Goal: Information Seeking & Learning: Learn about a topic

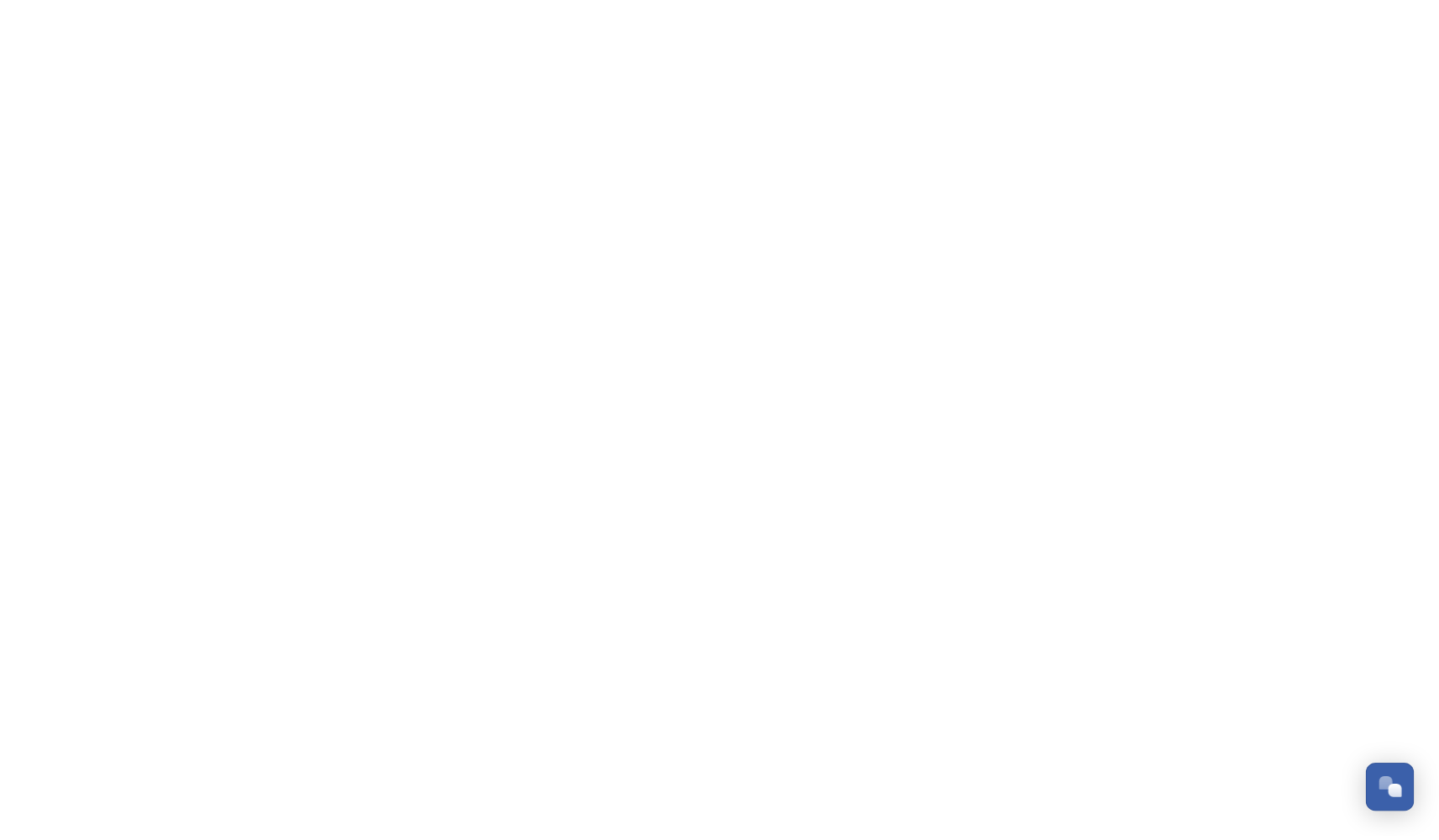
scroll to position [248, 0]
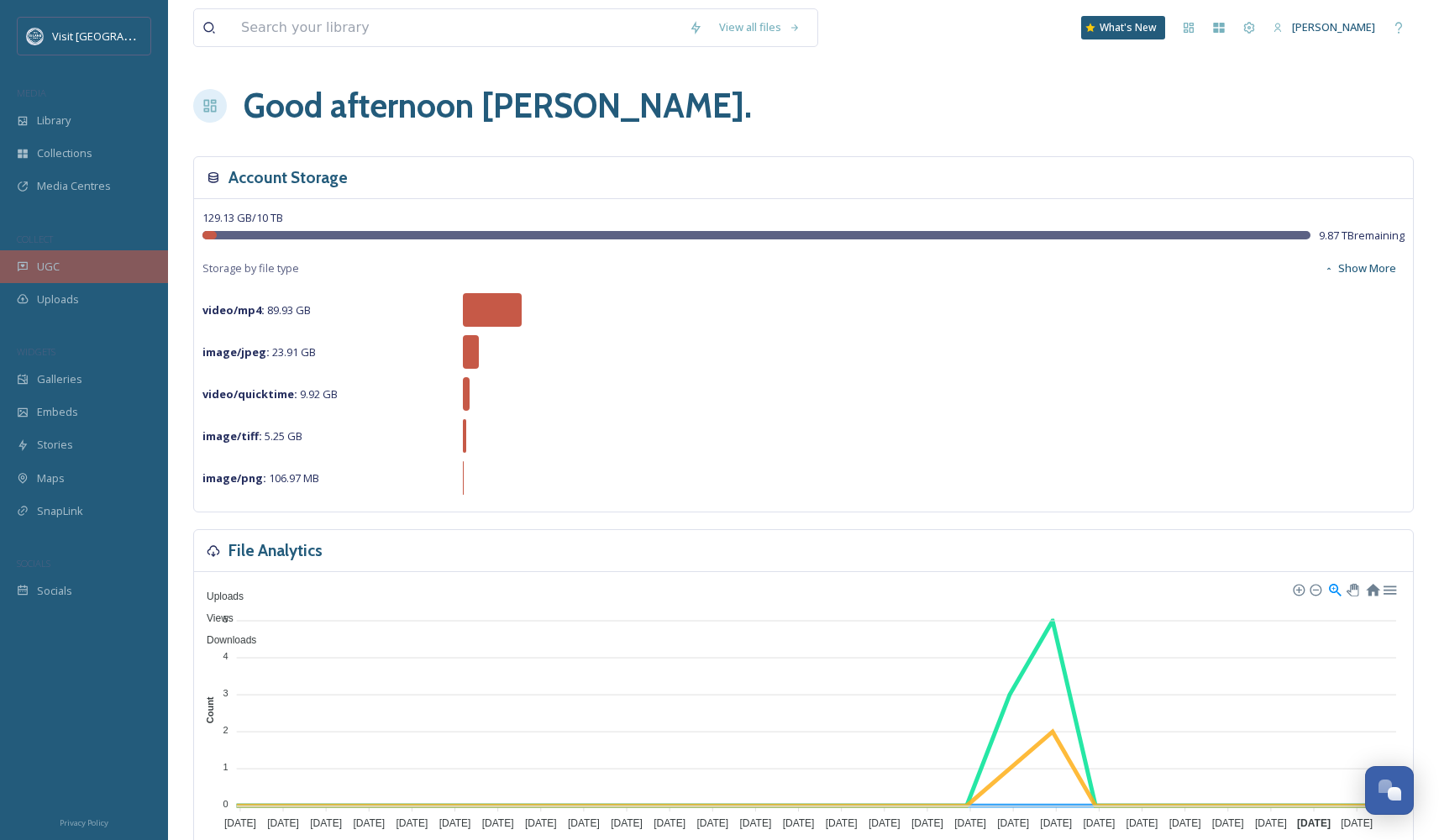
click at [22, 257] on div "UGC" at bounding box center [84, 266] width 168 height 33
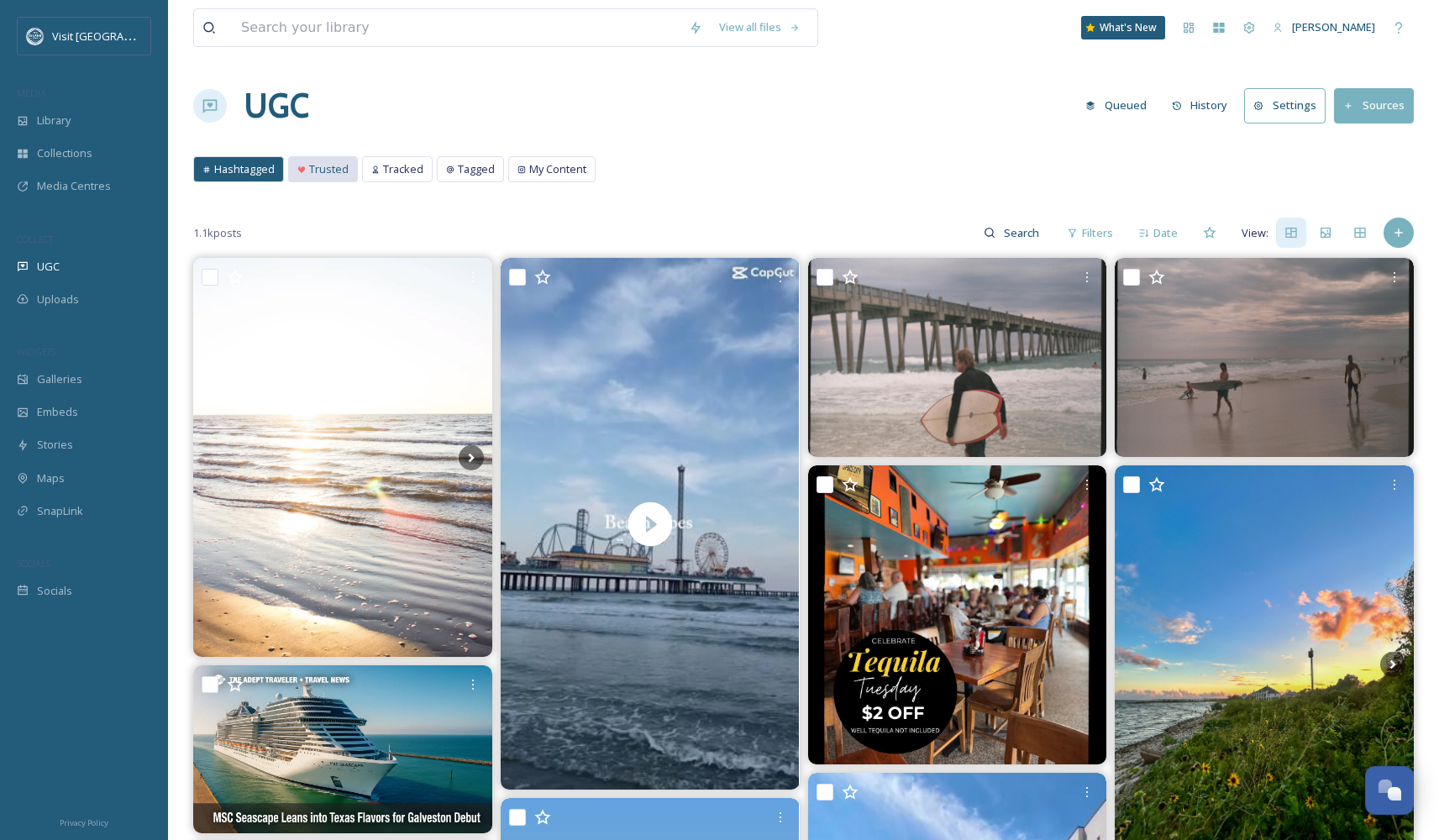
click at [321, 171] on span "Trusted" at bounding box center [328, 169] width 39 height 16
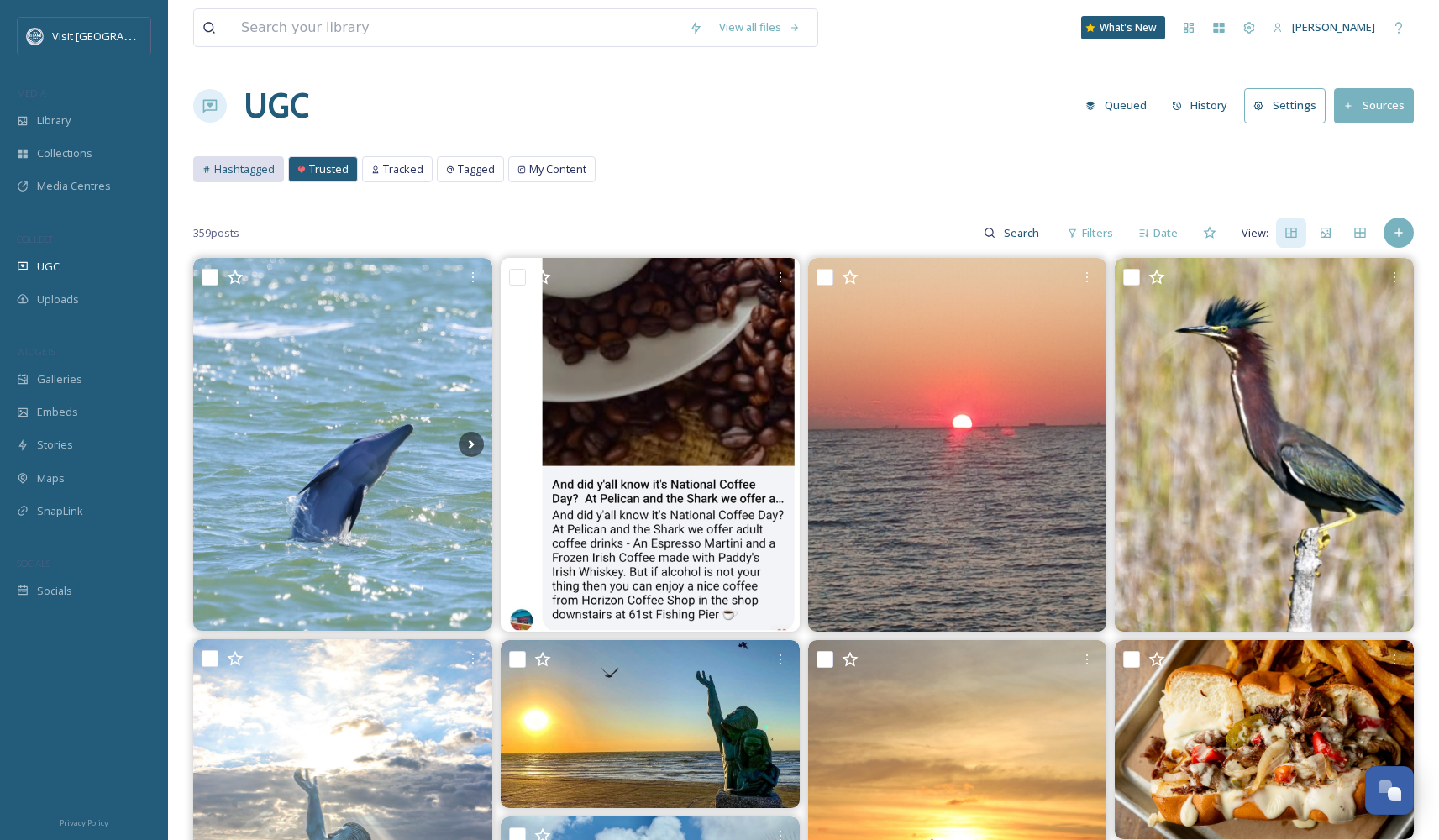
click at [244, 177] on div "Hashtagged" at bounding box center [238, 169] width 89 height 24
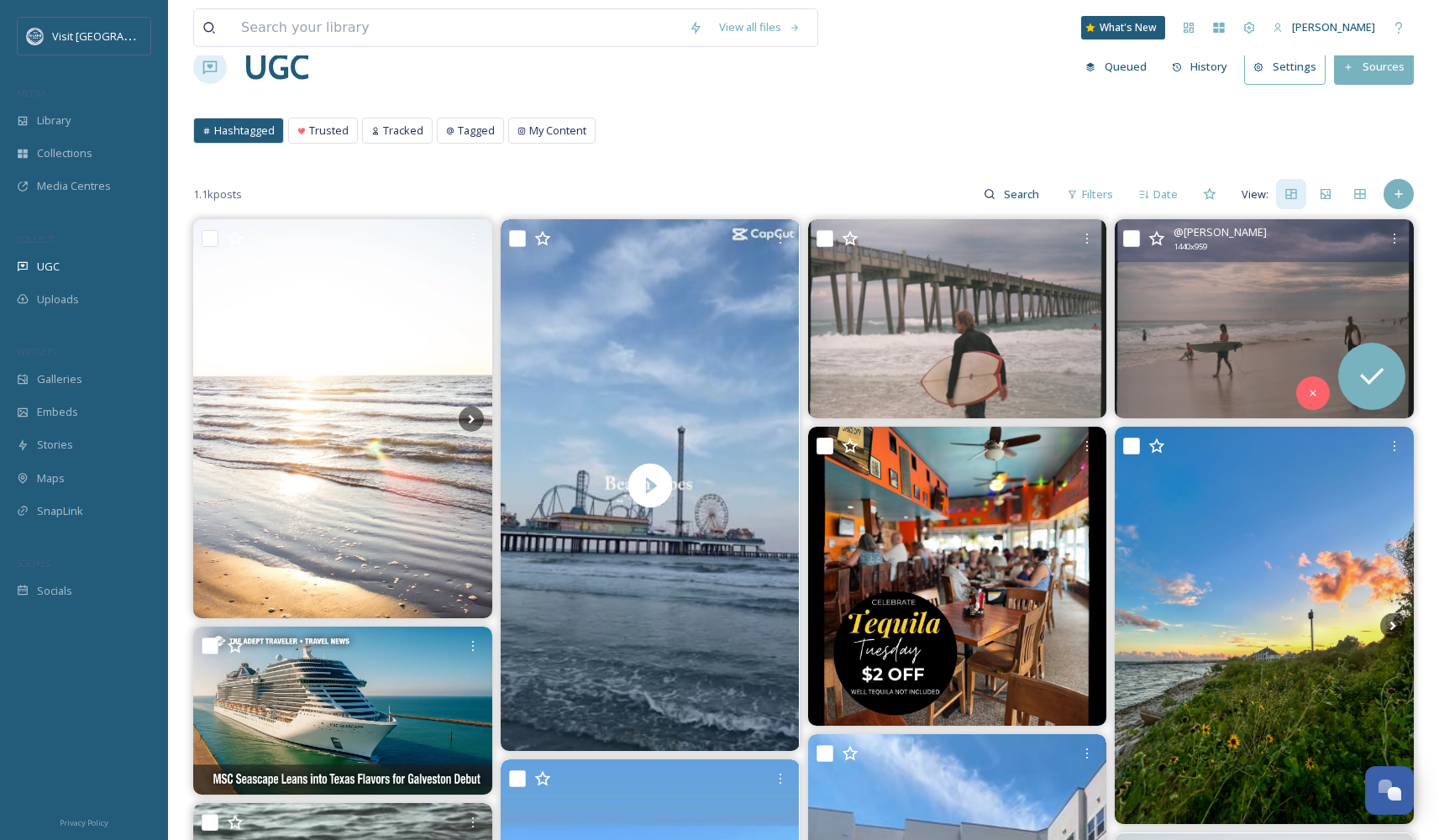
scroll to position [171, 0]
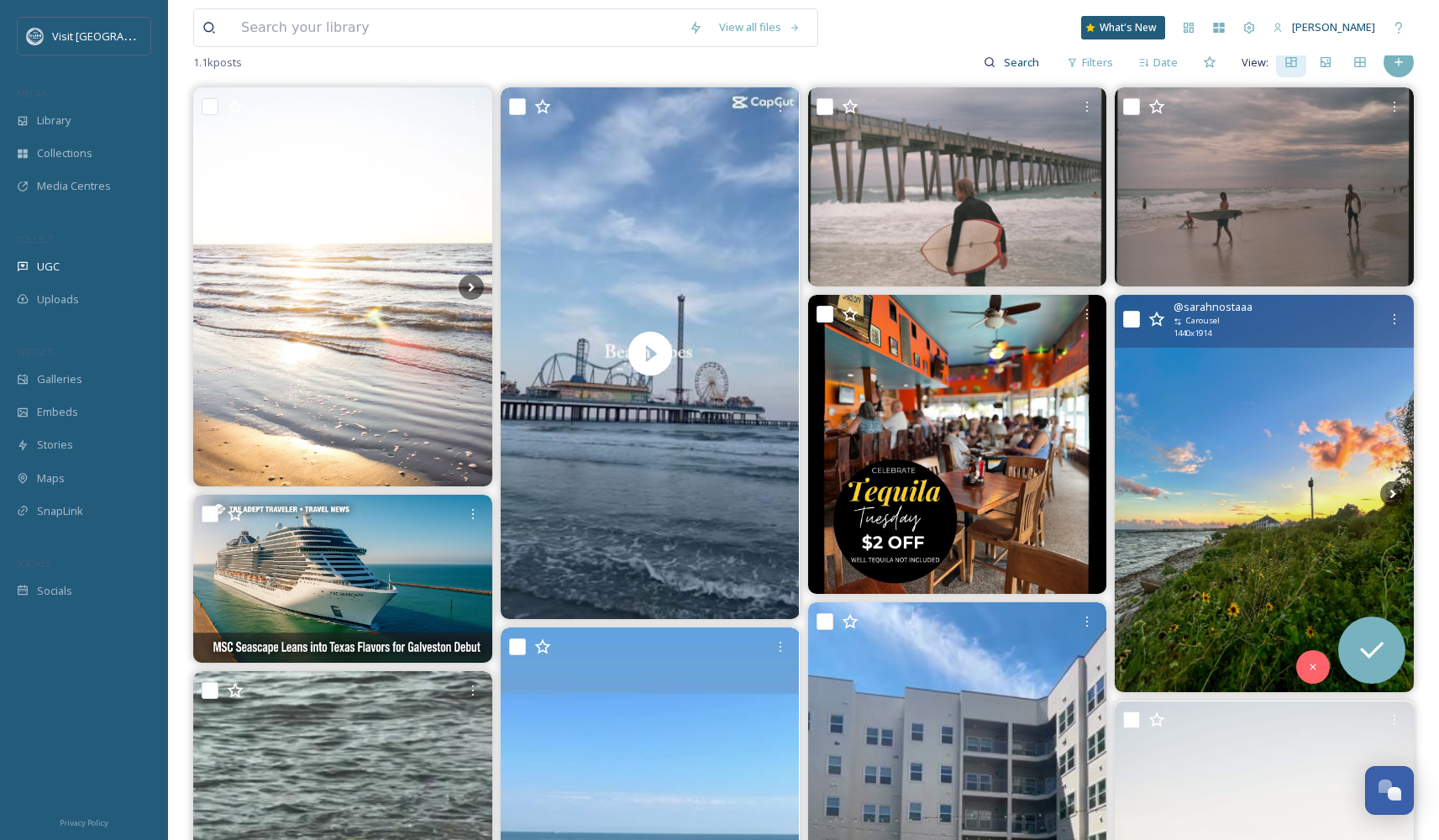
click at [1241, 433] on img at bounding box center [1265, 493] width 299 height 398
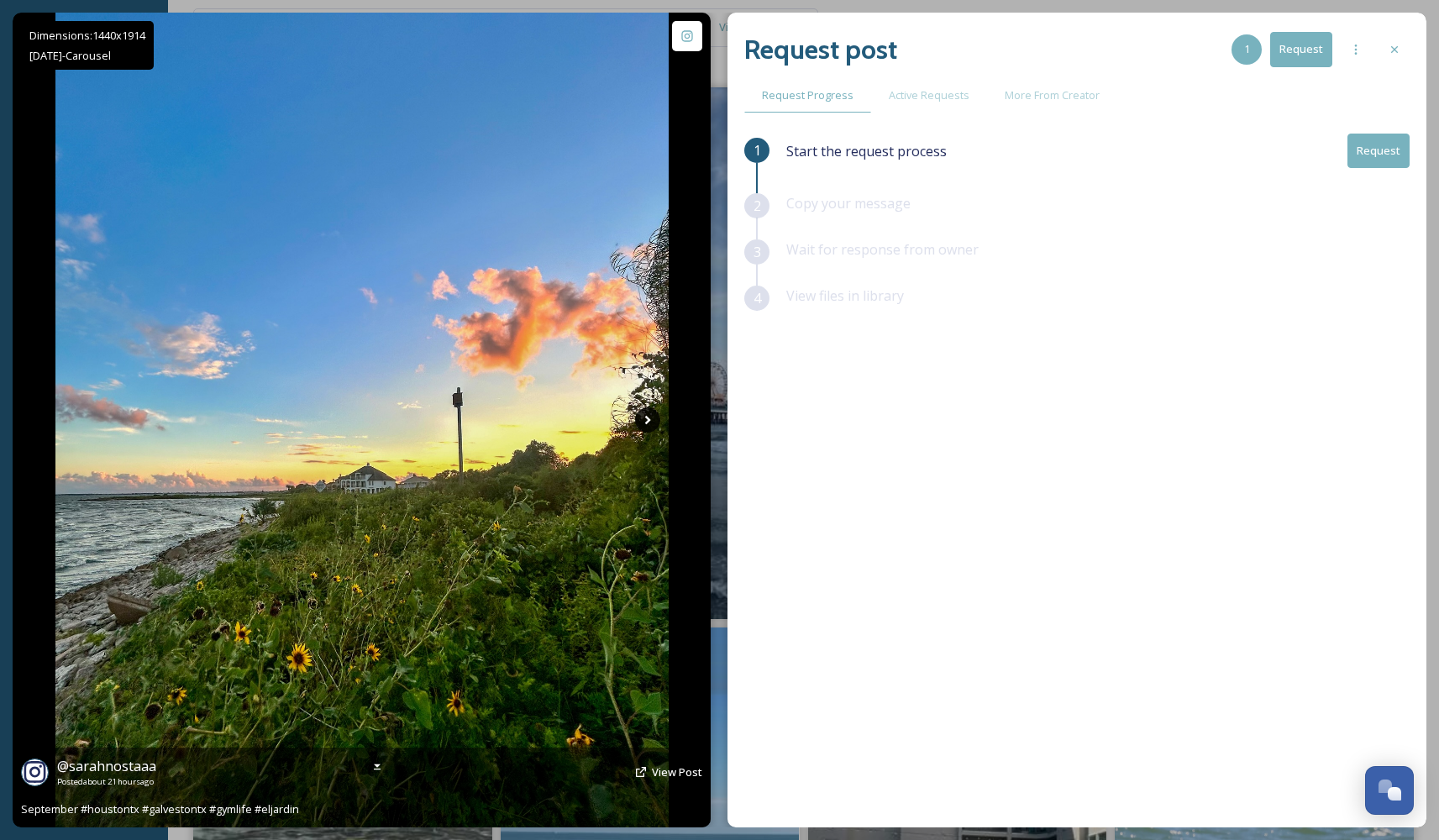
click at [653, 419] on icon at bounding box center [648, 420] width 25 height 25
click at [654, 422] on icon at bounding box center [648, 420] width 25 height 25
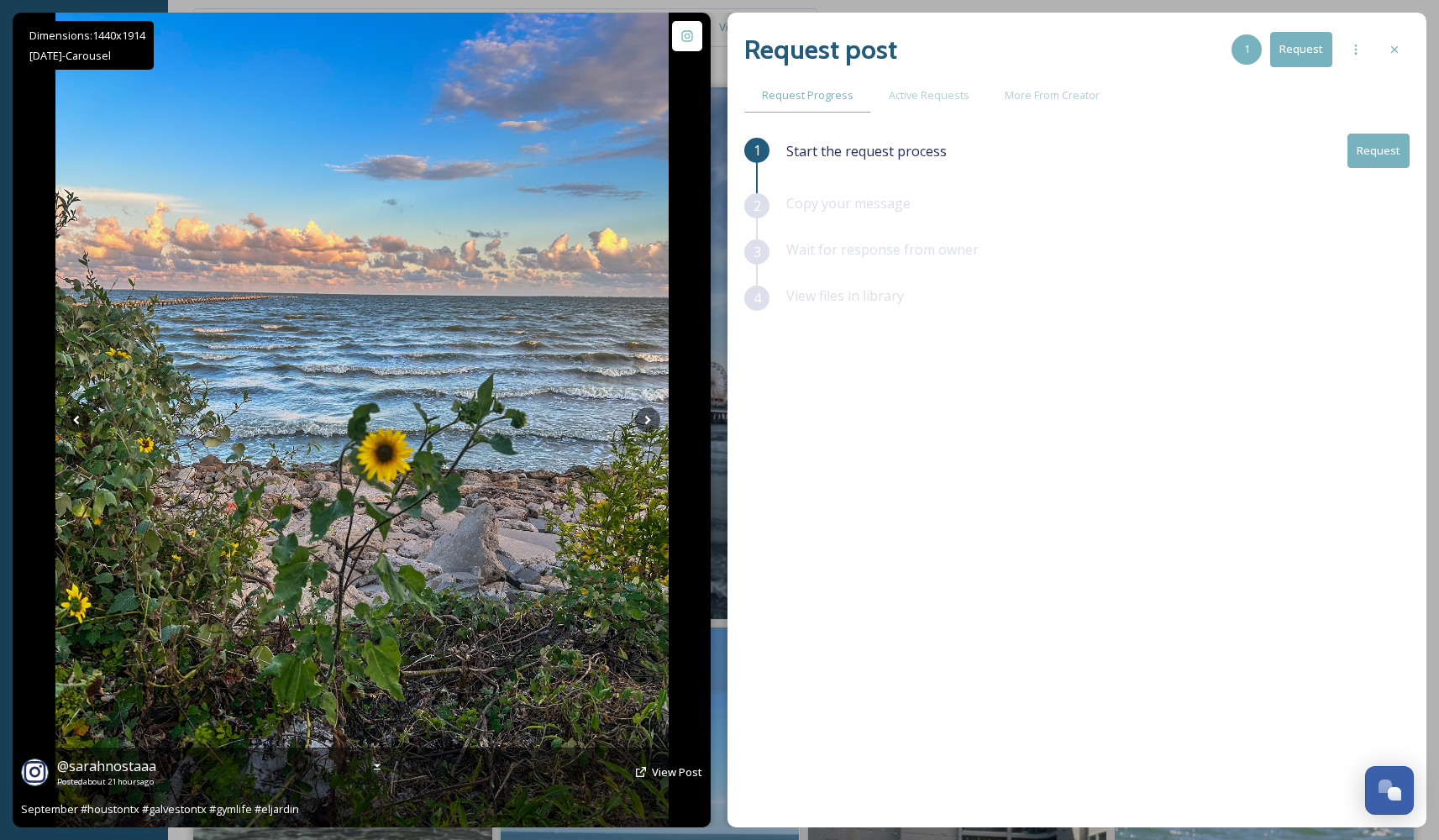
click at [610, 429] on img at bounding box center [361, 420] width 613 height 815
click at [636, 417] on icon at bounding box center [648, 420] width 25 height 25
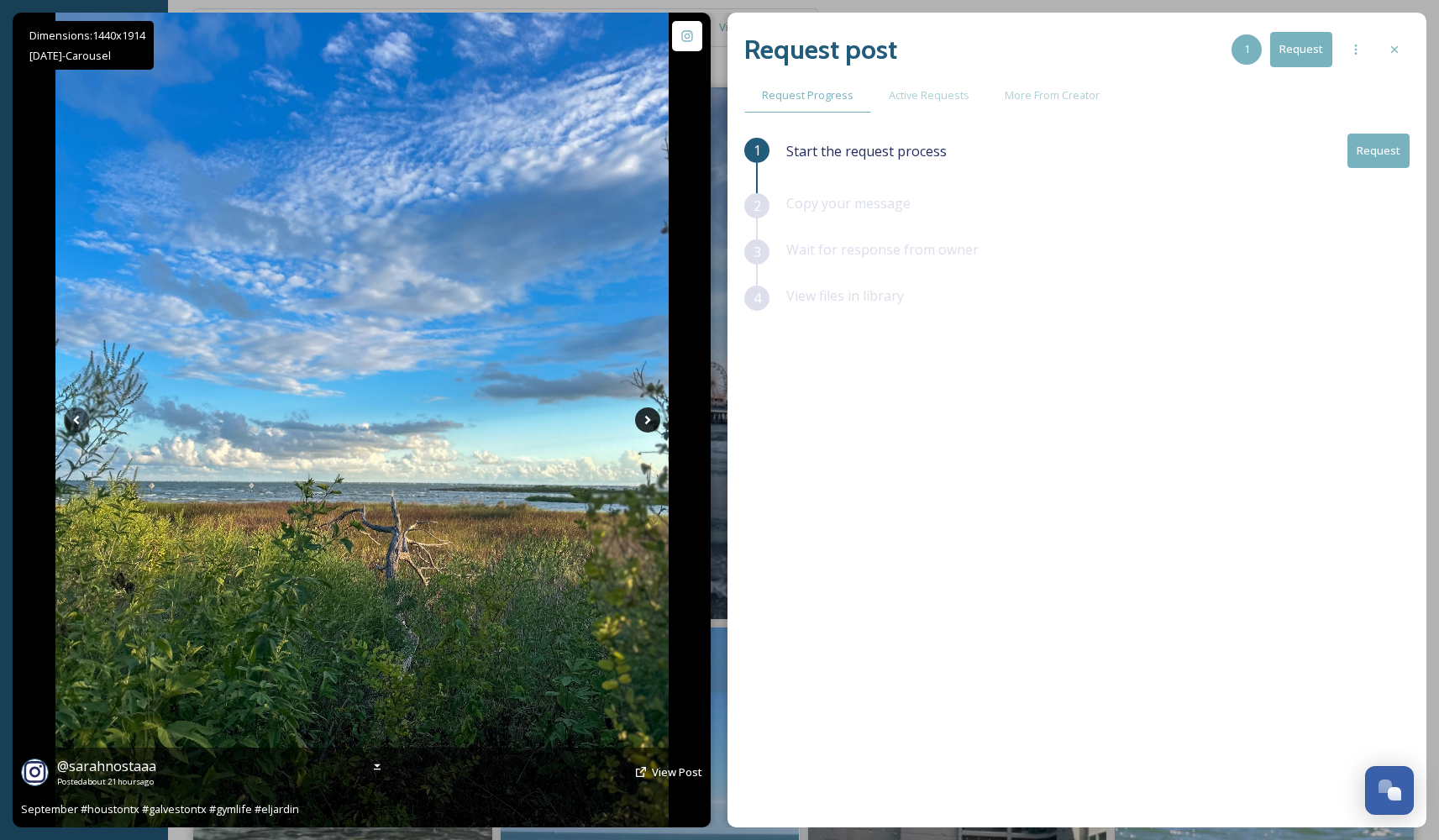
click at [645, 422] on icon at bounding box center [648, 420] width 25 height 25
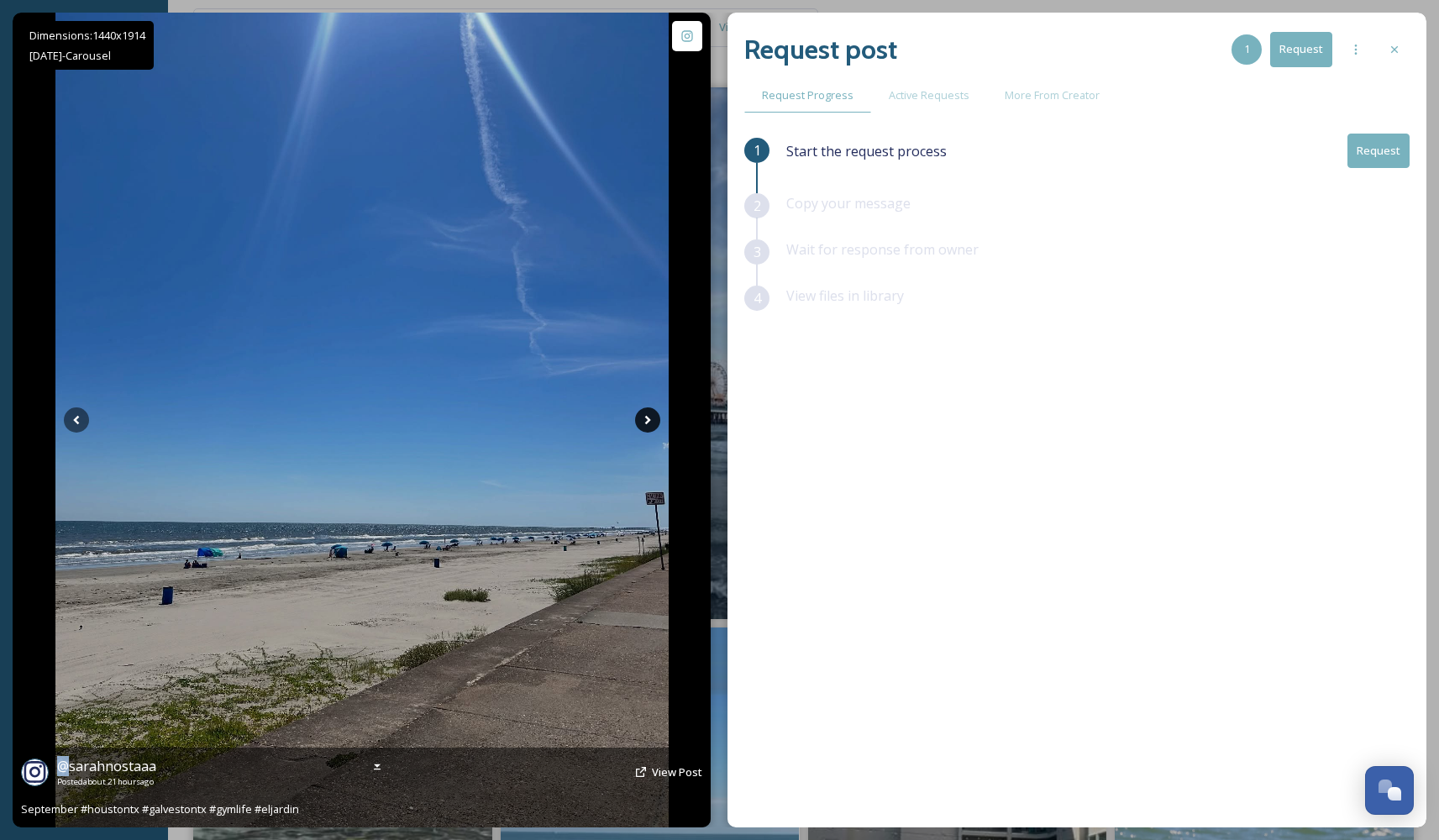
click at [645, 422] on icon at bounding box center [648, 420] width 25 height 25
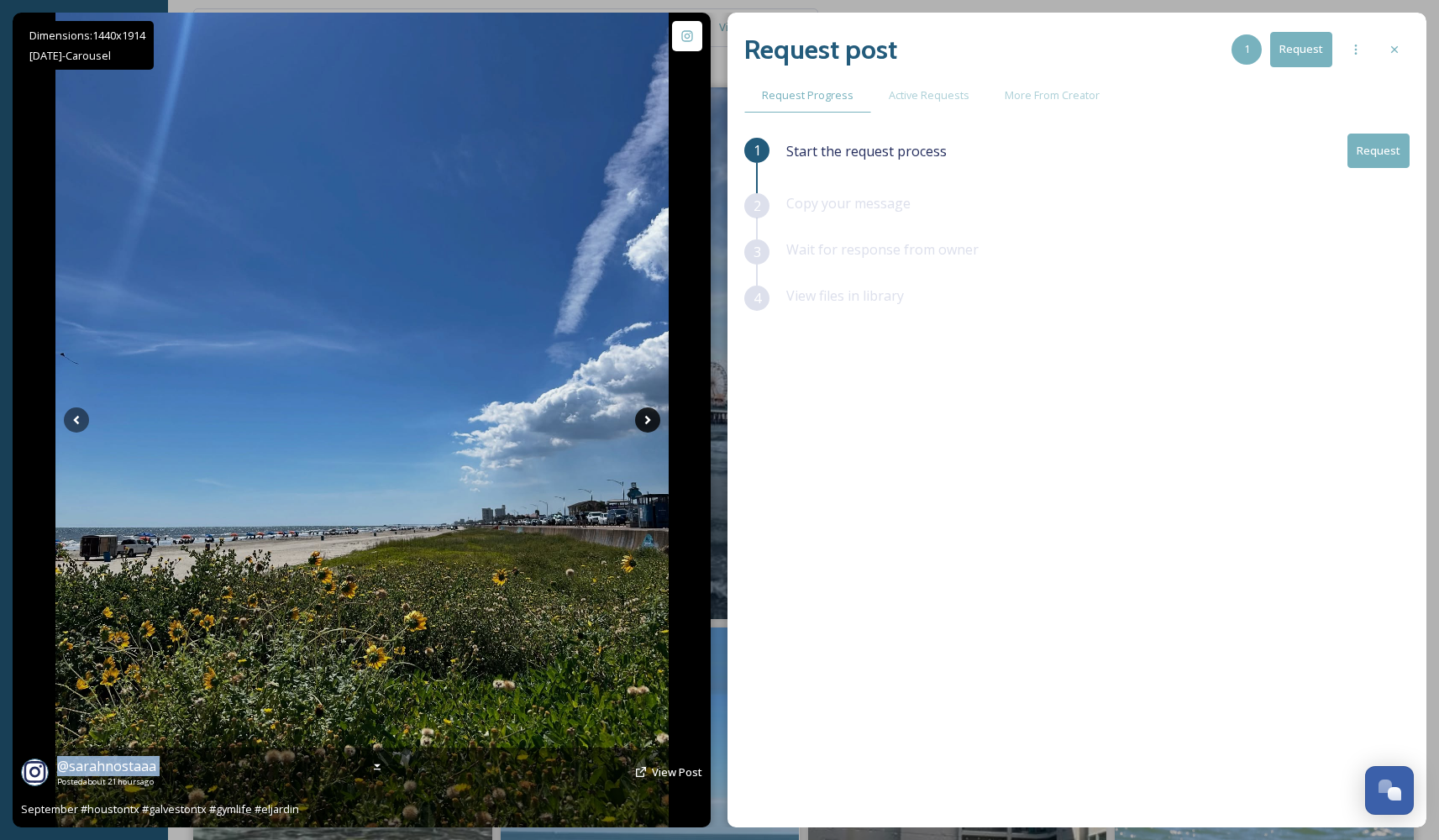
click at [645, 422] on icon at bounding box center [648, 420] width 25 height 25
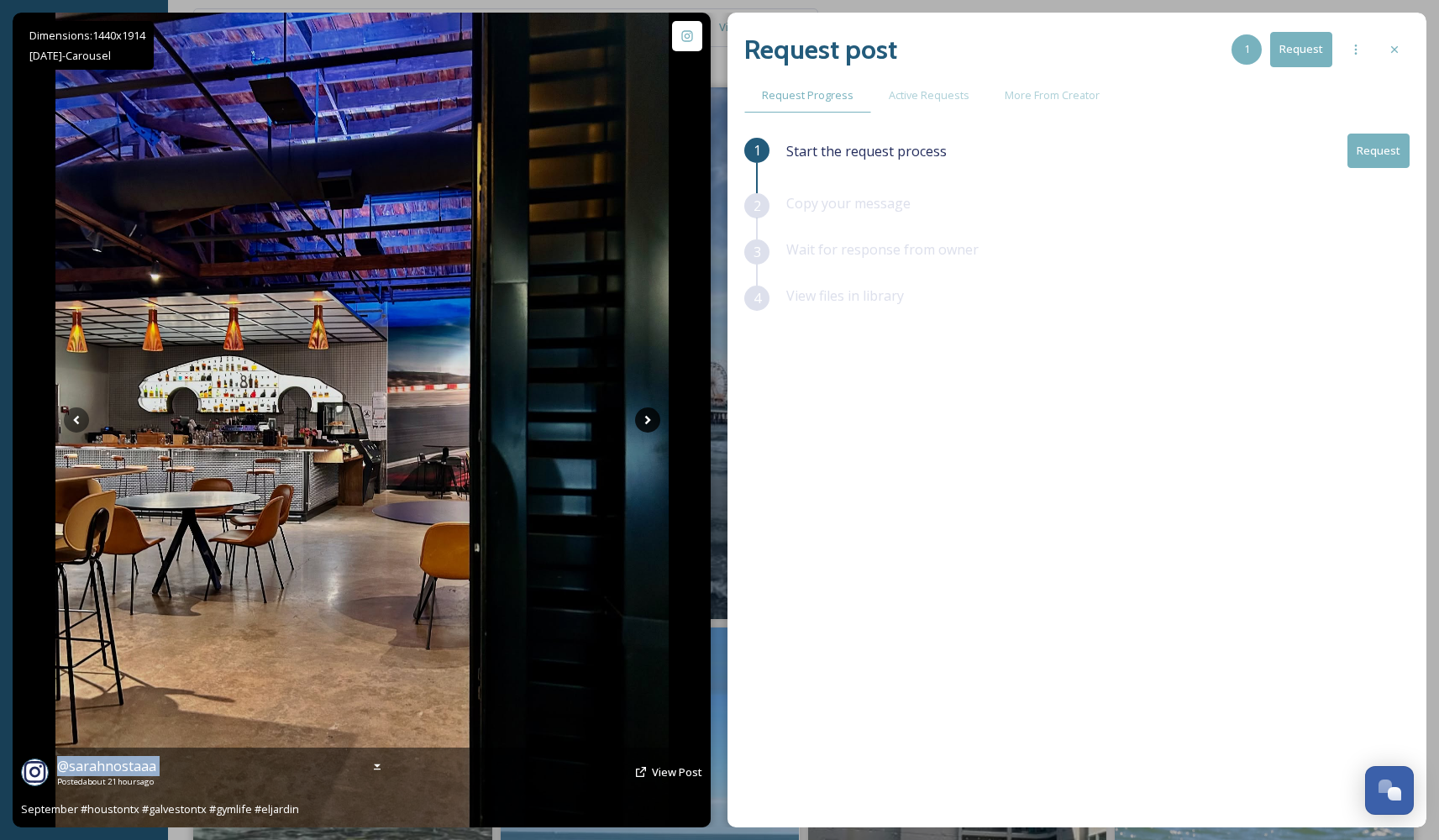
click at [645, 422] on icon at bounding box center [648, 420] width 25 height 25
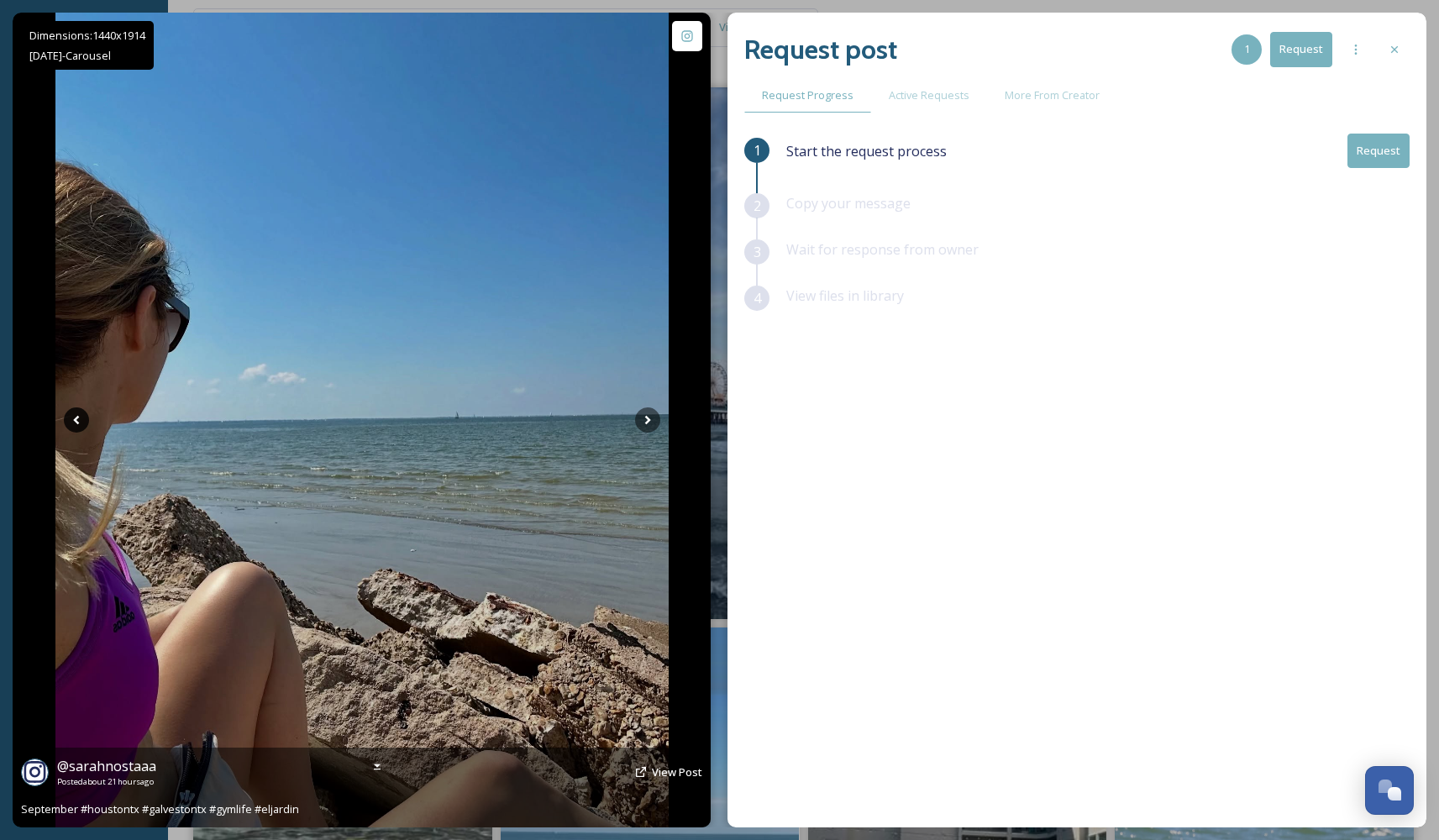
click at [69, 416] on icon at bounding box center [77, 420] width 25 height 25
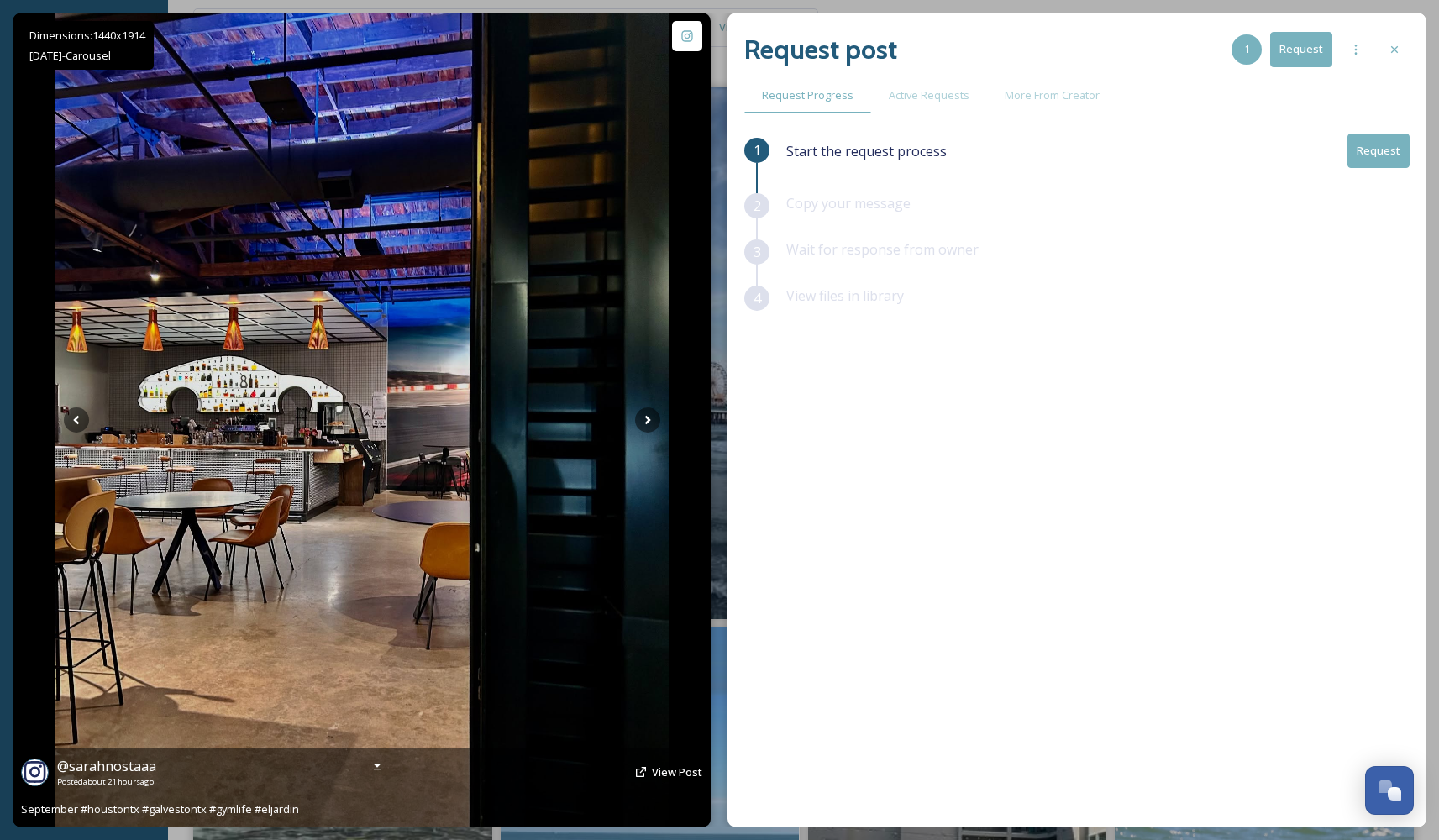
click at [675, 399] on div "Dimensions: 1440 x [DATE] - Carousel @ sarahnostaaa Posted about 21 hours ago V…" at bounding box center [361, 420] width 699 height 815
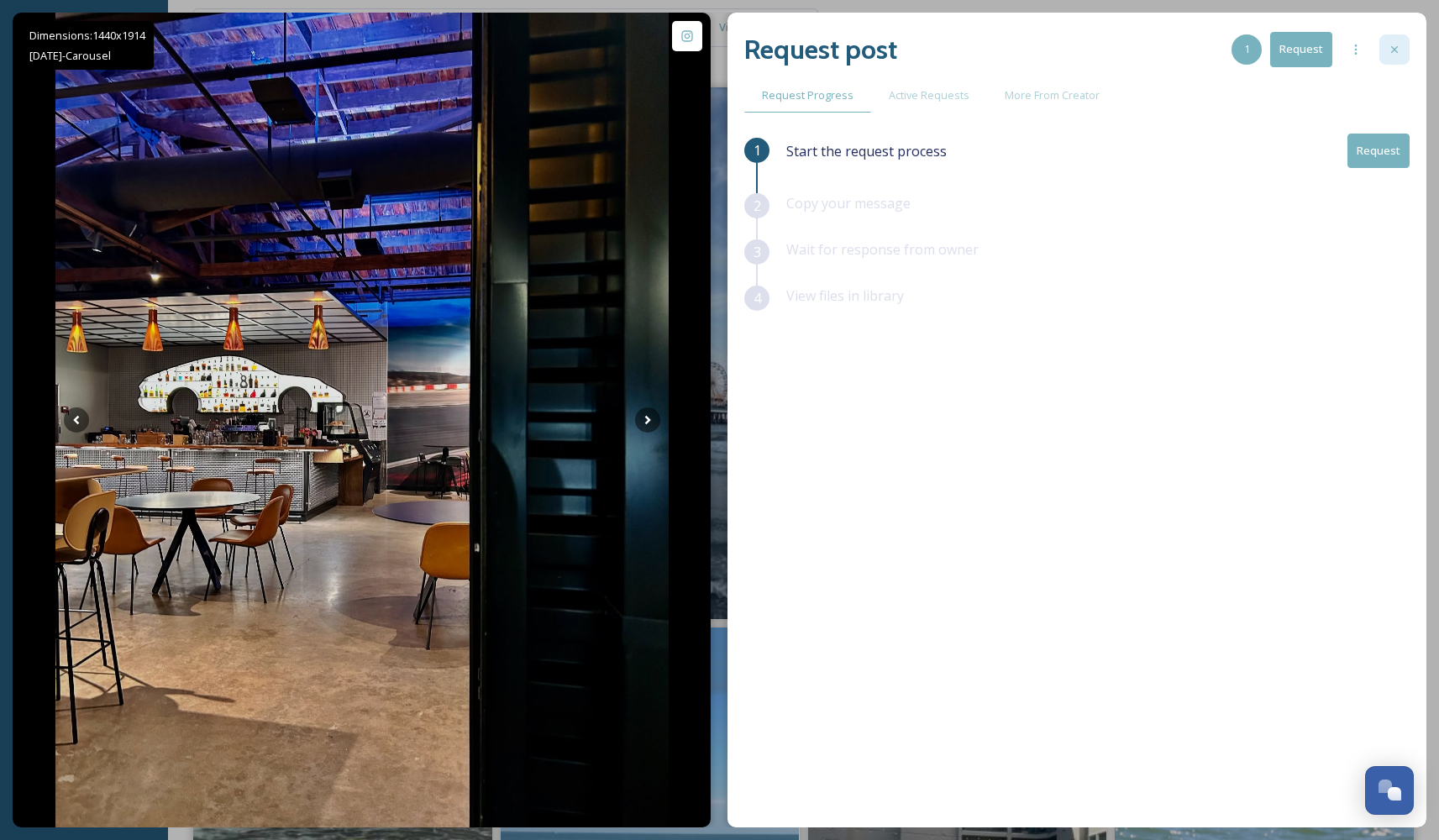
click at [1390, 49] on icon at bounding box center [1395, 49] width 13 height 13
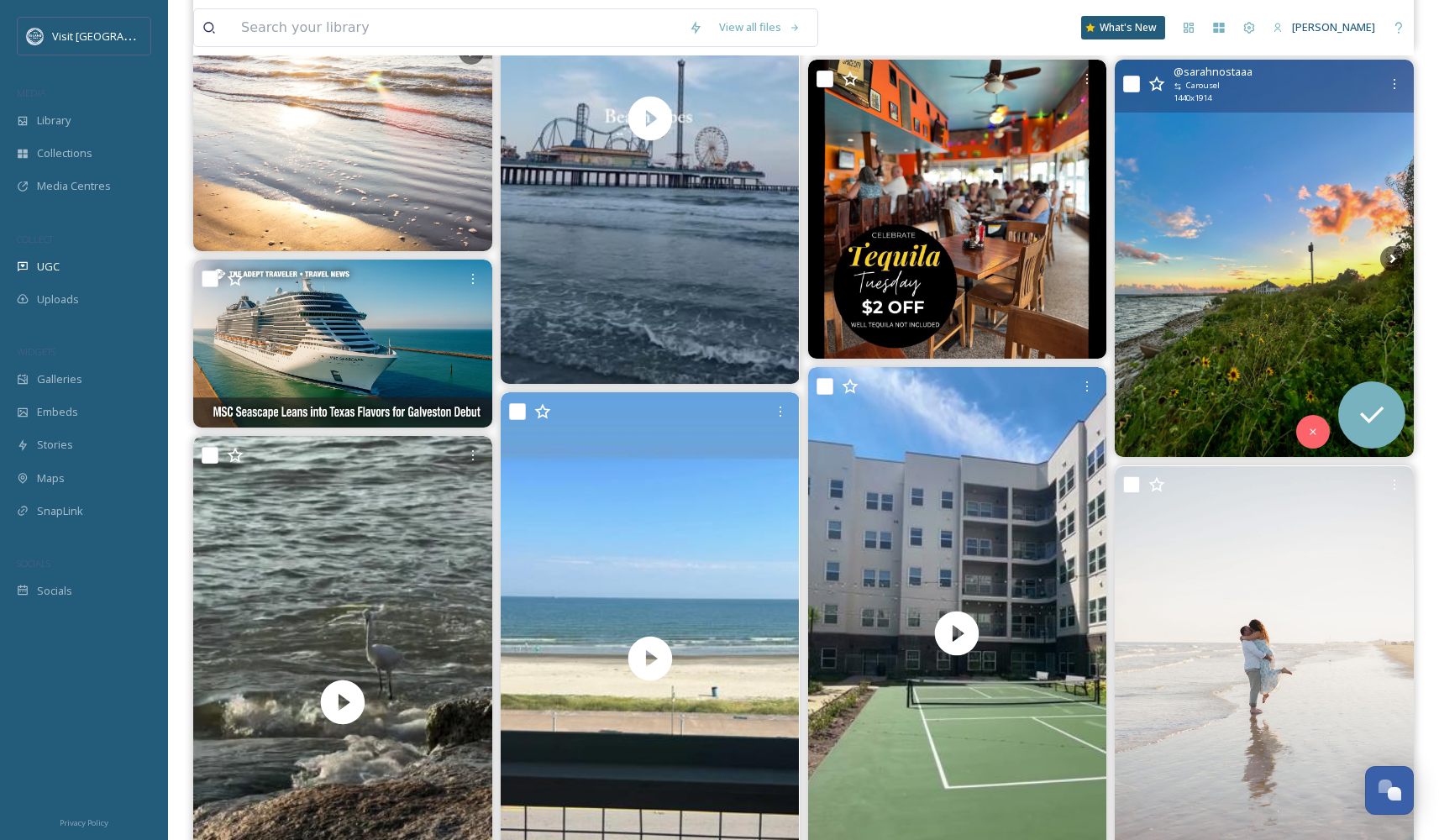
scroll to position [572, 0]
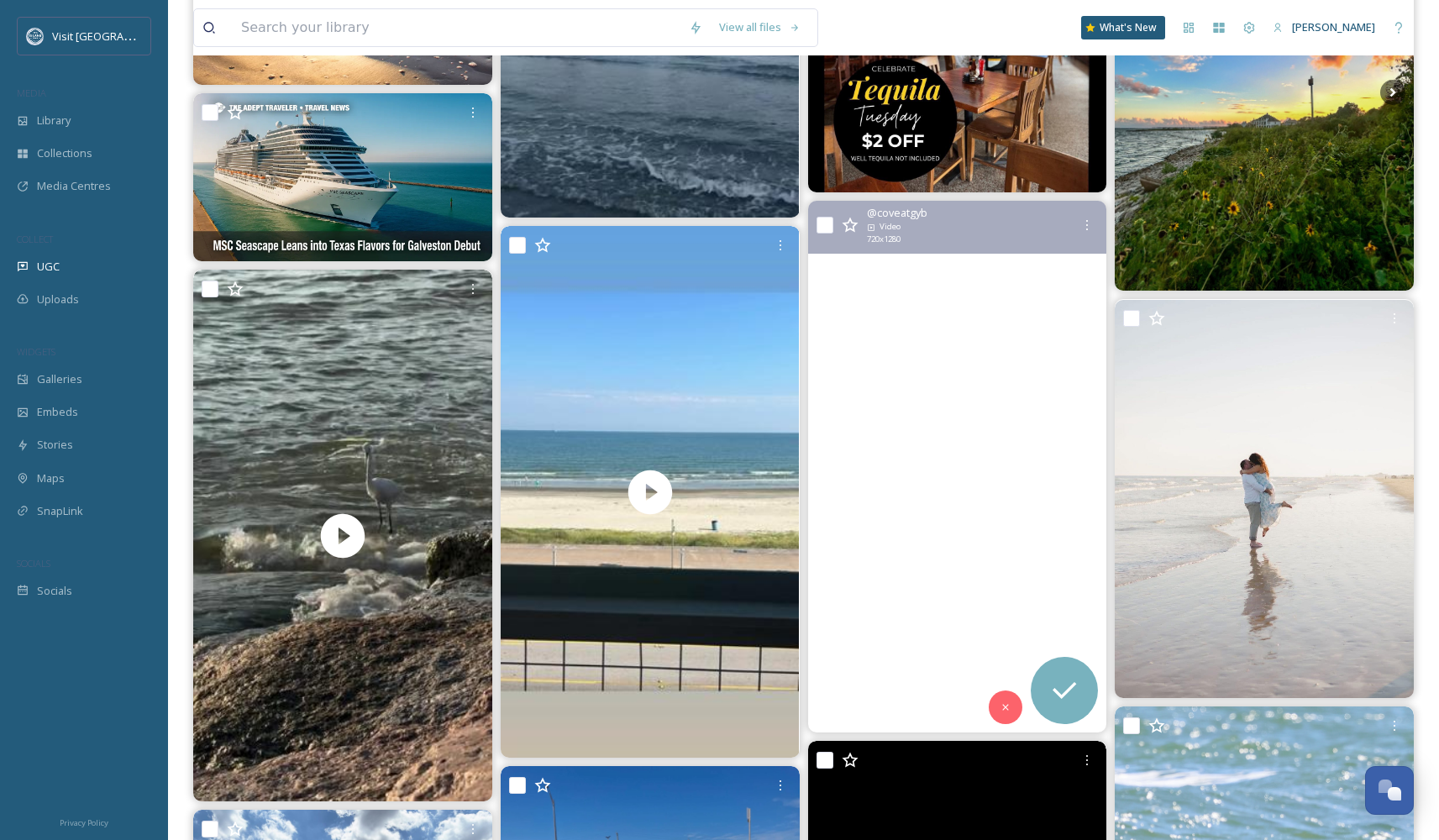
click at [958, 452] on video "Pickleball = all the fun 🏓✨ \a\aBecome apart of our community today and call Th…" at bounding box center [957, 467] width 299 height 532
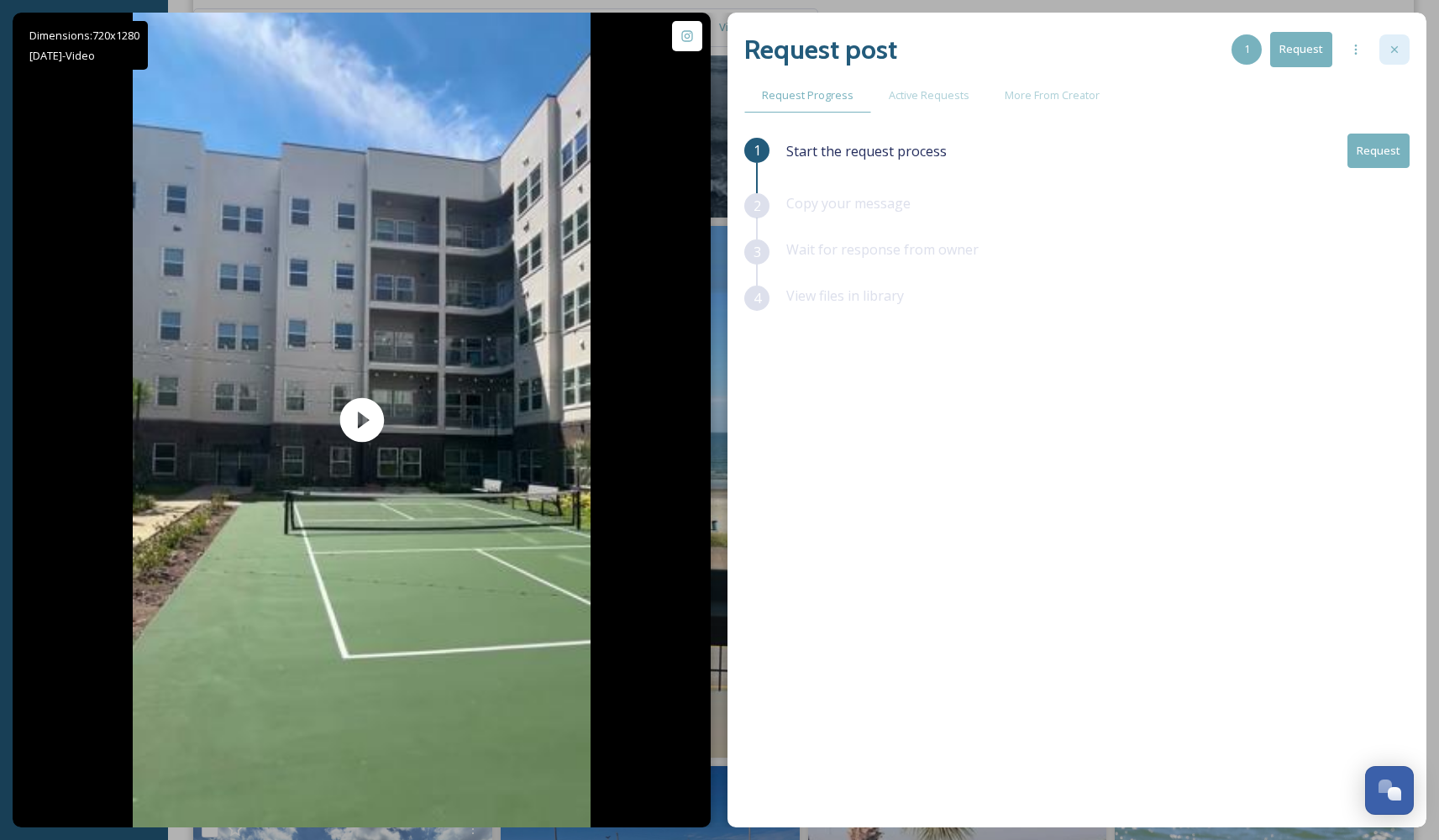
click at [1393, 52] on icon at bounding box center [1395, 50] width 7 height 7
